Goal: Task Accomplishment & Management: Complete application form

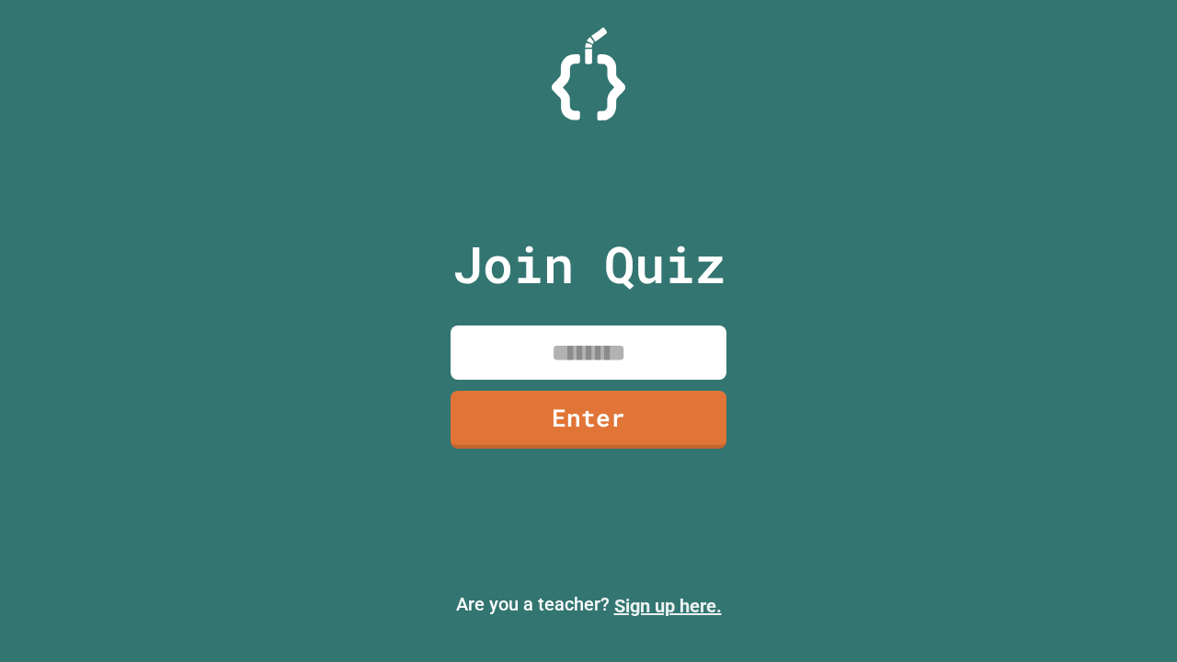
click at [668, 606] on link "Sign up here." at bounding box center [668, 606] width 108 height 22
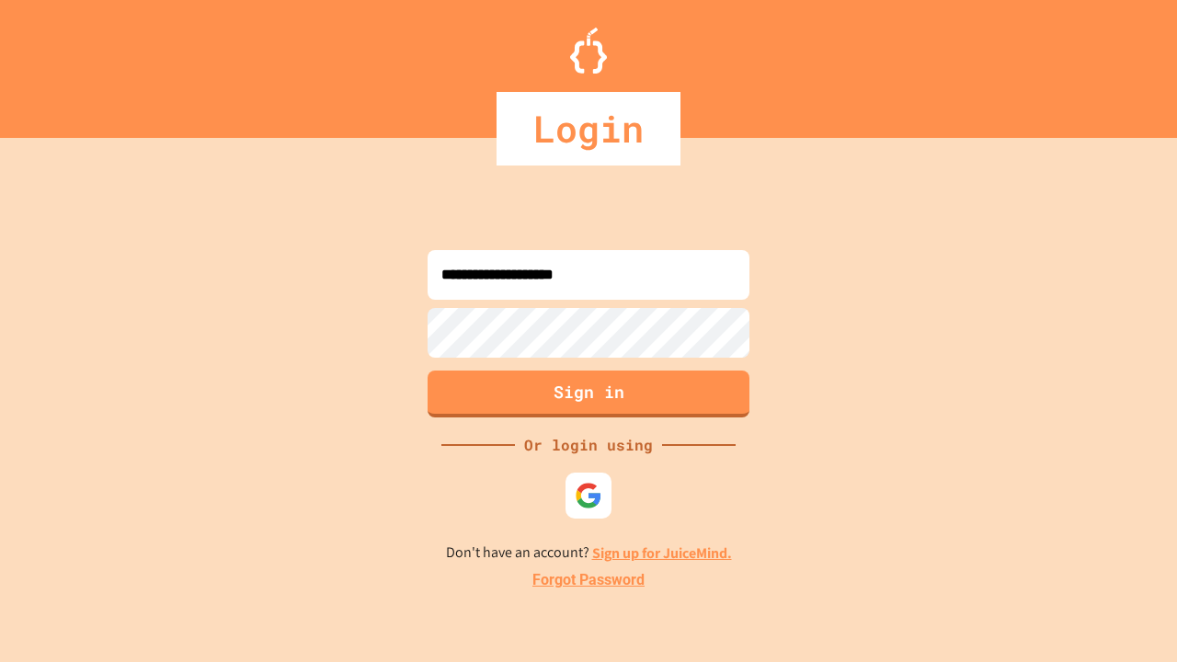
type input "**********"
